Goal: Task Accomplishment & Management: Manage account settings

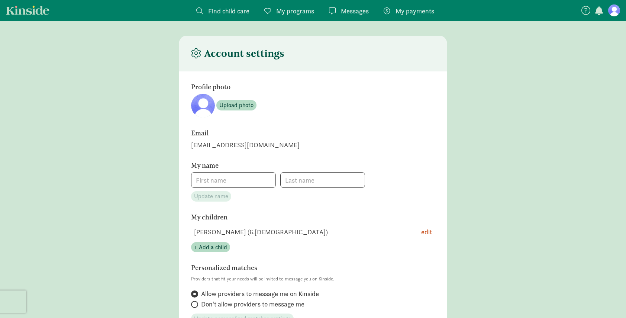
type input "[PERSON_NAME]"
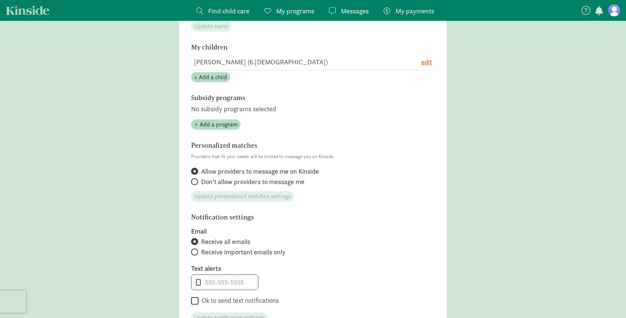
scroll to position [180, 0]
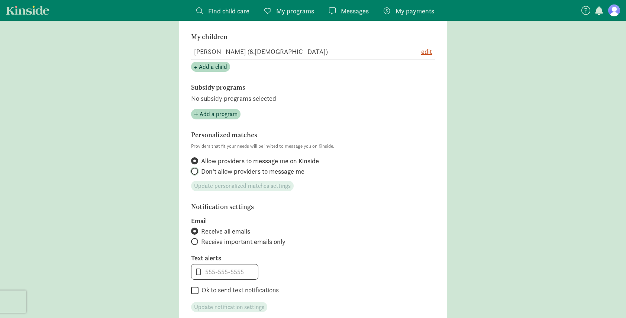
click at [191, 170] on input "Don't allow providers to message me" at bounding box center [193, 171] width 5 height 5
radio input "true"
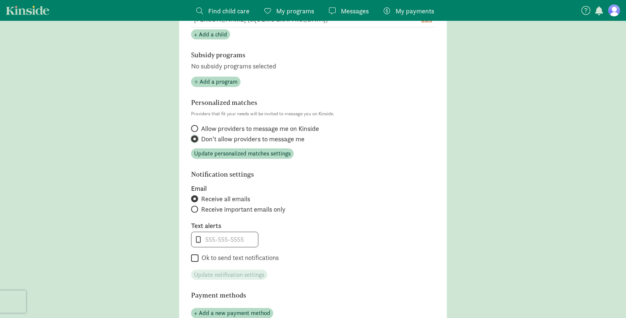
scroll to position [214, 0]
click at [197, 206] on span at bounding box center [194, 208] width 7 height 7
click at [196, 206] on input "Receive important emails only" at bounding box center [193, 208] width 5 height 5
radio input "true"
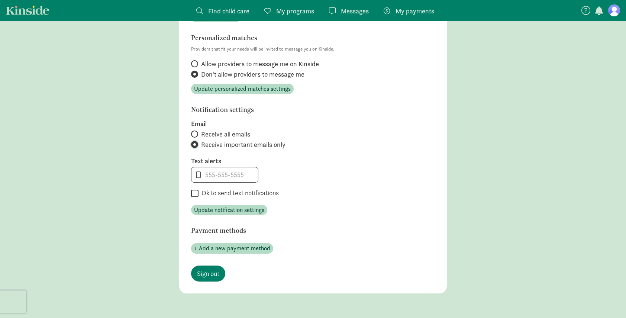
scroll to position [278, 0]
click at [252, 206] on span "Update notification settings" at bounding box center [229, 209] width 70 height 9
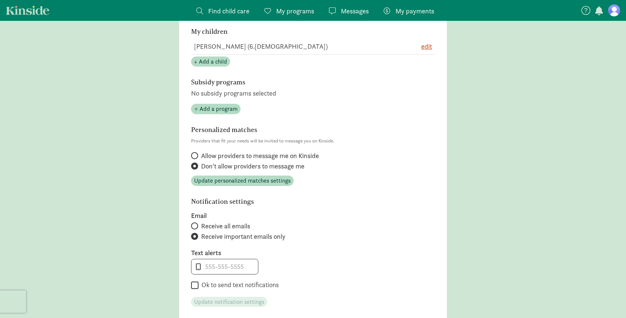
scroll to position [180, 0]
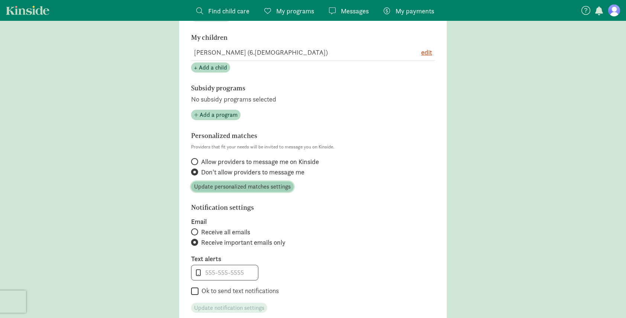
click at [266, 187] on span "Update personalized matches settings" at bounding box center [242, 186] width 97 height 9
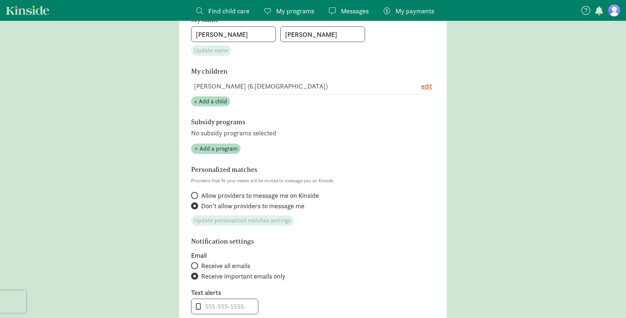
scroll to position [125, 0]
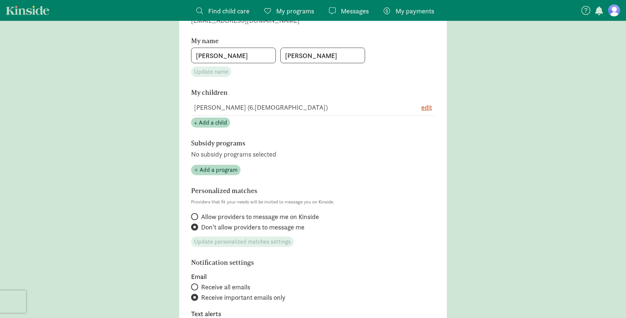
click at [617, 10] on figure at bounding box center [615, 10] width 12 height 12
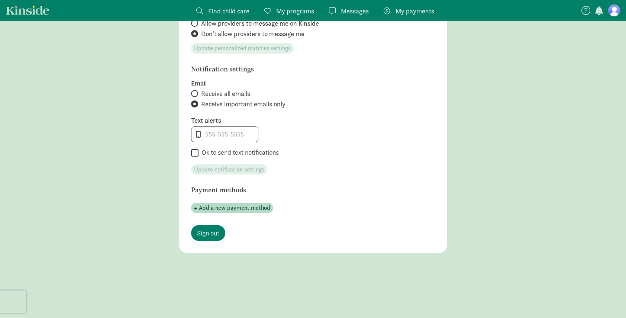
scroll to position [336, 0]
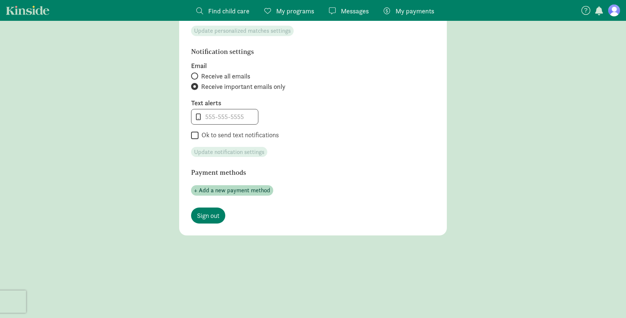
click at [616, 10] on figure at bounding box center [615, 10] width 12 height 12
